Goal: Task Accomplishment & Management: Manage account settings

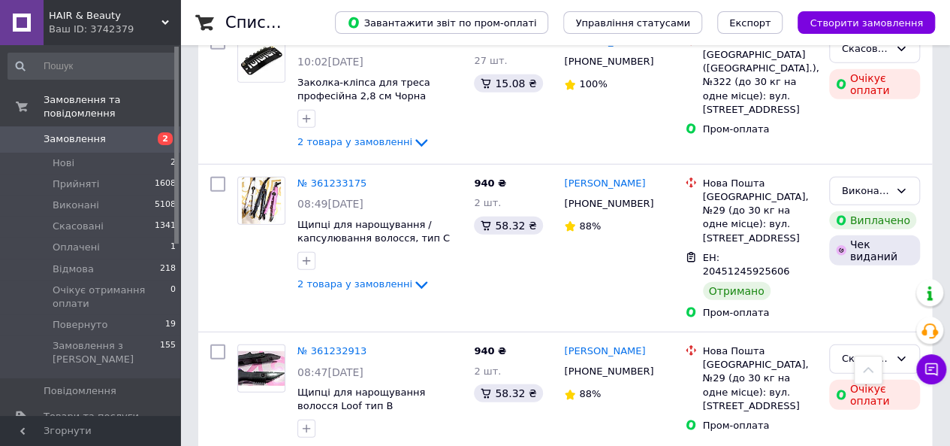
scroll to position [4787, 0]
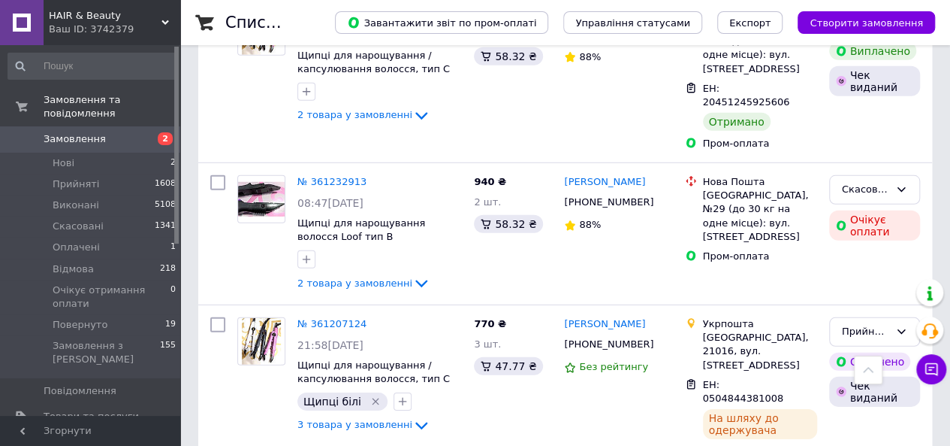
scroll to position [4954, 0]
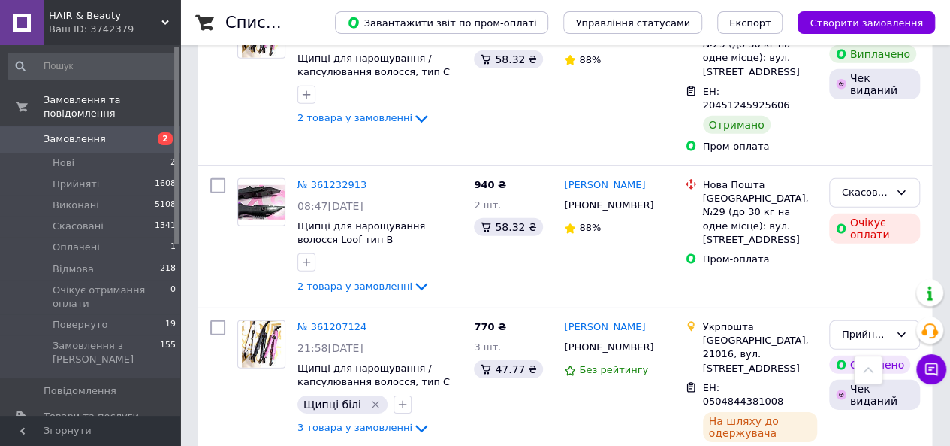
click at [125, 26] on div "Ваш ID: 3742379" at bounding box center [114, 30] width 131 height 14
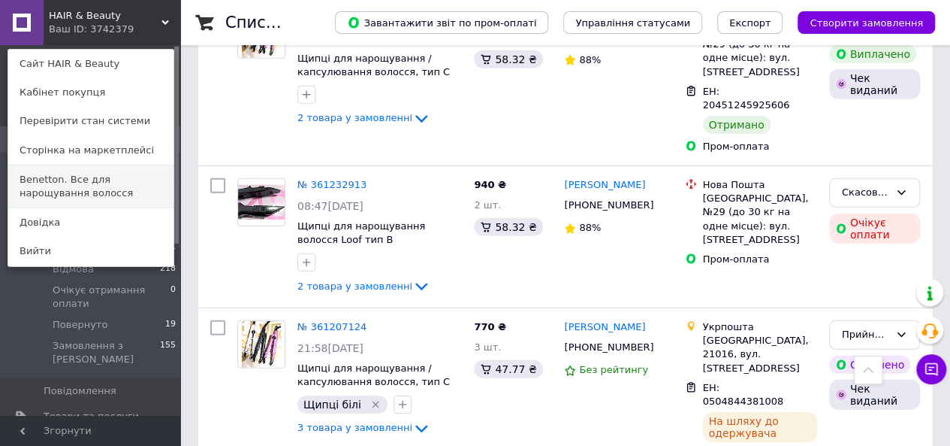
click at [69, 180] on link "Benetton. Все для нарощування волосся" at bounding box center [90, 186] width 165 height 42
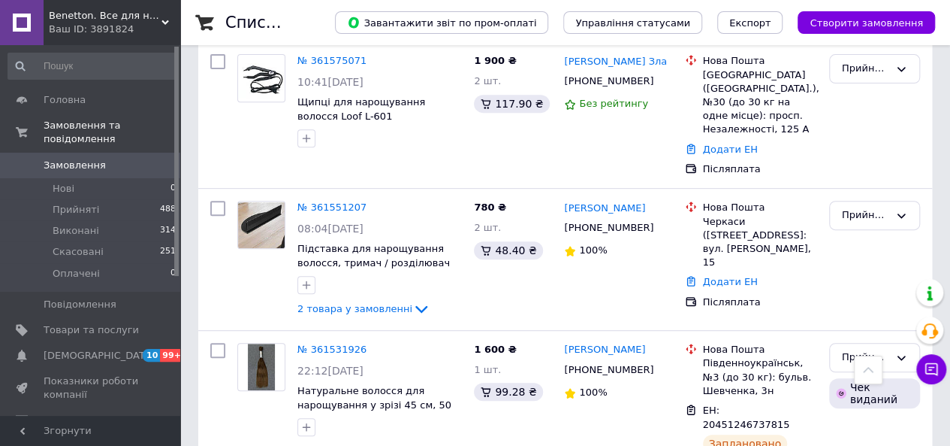
scroll to position [265, 0]
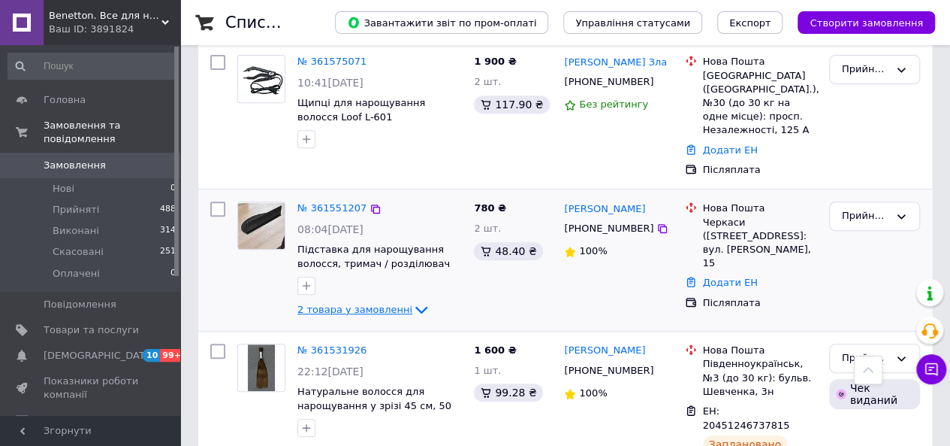
click at [372, 304] on span "2 товара у замовленні" at bounding box center [355, 309] width 115 height 11
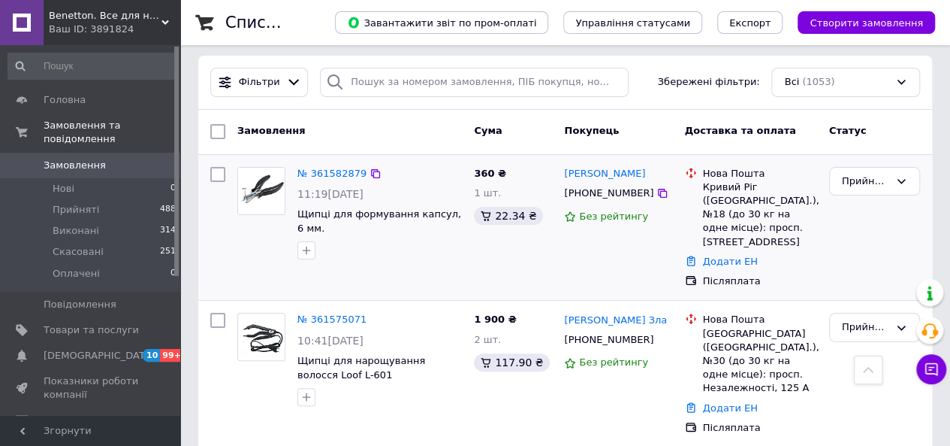
scroll to position [0, 0]
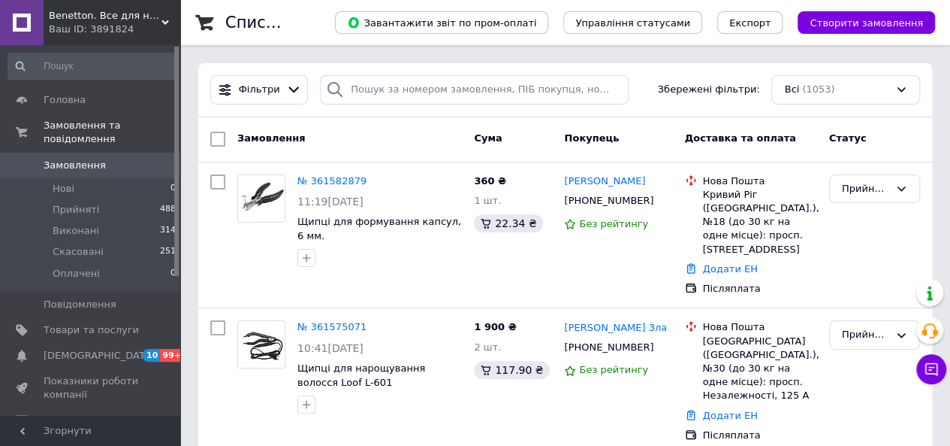
click at [89, 29] on div "Ваш ID: 3891824" at bounding box center [114, 30] width 131 height 14
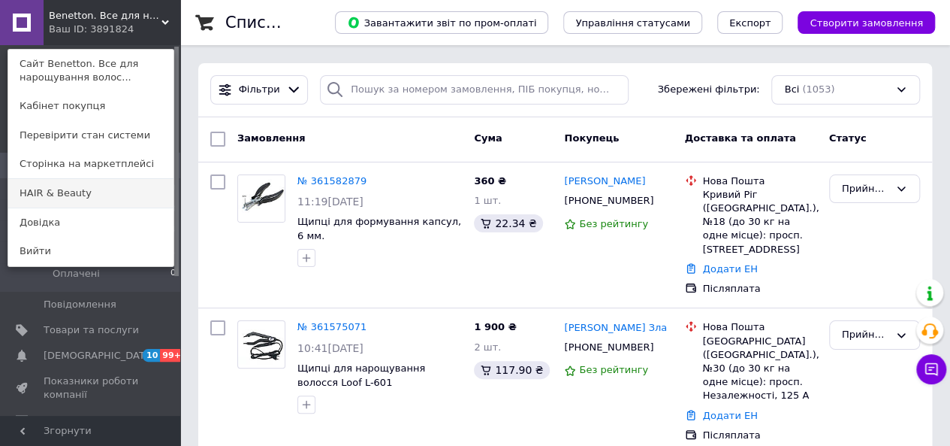
click at [57, 190] on link "HAIR & Beauty" at bounding box center [90, 193] width 165 height 29
